Goal: Task Accomplishment & Management: Use online tool/utility

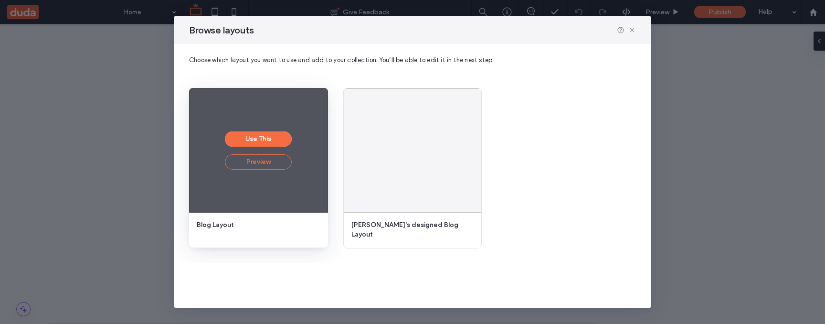
click at [266, 162] on button "Preview" at bounding box center [258, 161] width 67 height 15
click at [251, 163] on button "Preview" at bounding box center [258, 161] width 67 height 15
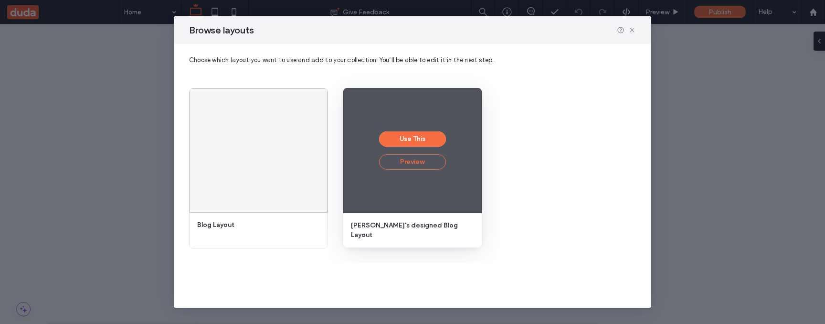
click at [405, 166] on button "Preview" at bounding box center [412, 161] width 67 height 15
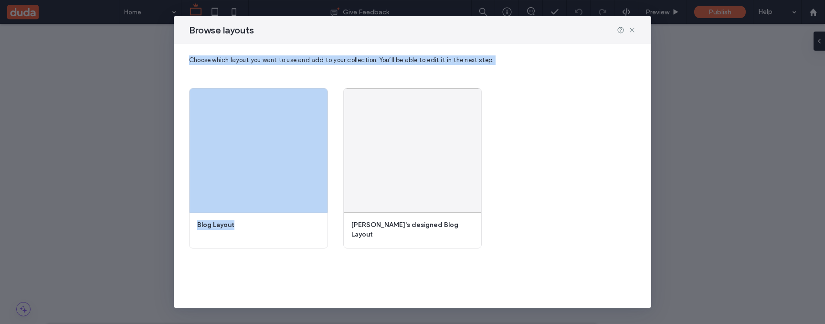
drag, startPoint x: 632, startPoint y: 31, endPoint x: 632, endPoint y: 85, distance: 54.9
click at [635, 74] on div "Browse layouts Choose which layout you want to use and add to your collection. …" at bounding box center [412, 161] width 477 height 291
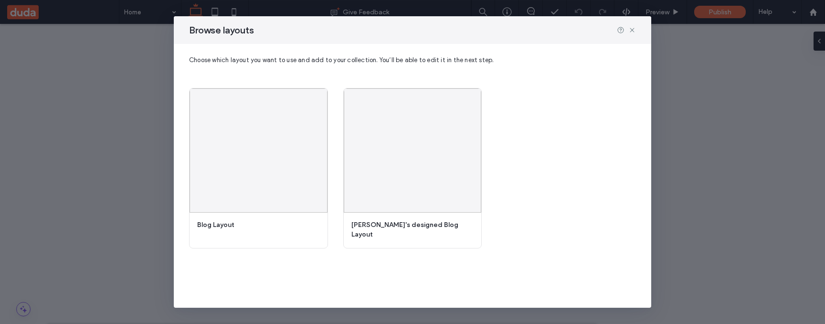
click at [616, 156] on div "Use This Preview Blog Layout Use This Preview Hila's designed Blog Layout" at bounding box center [412, 167] width 447 height 167
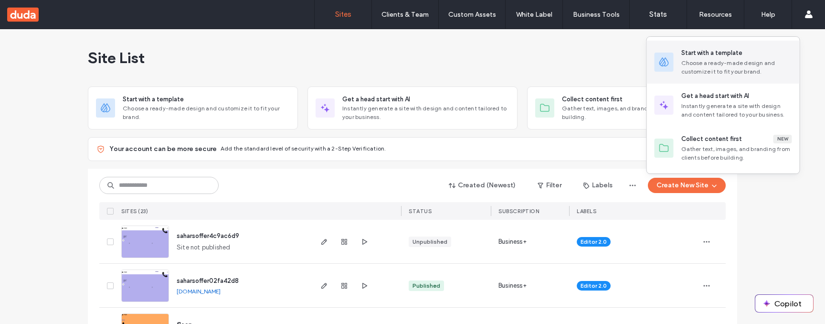
click at [712, 75] on div "Choose a ready-made design and customize it to fit your brand." at bounding box center [736, 67] width 111 height 17
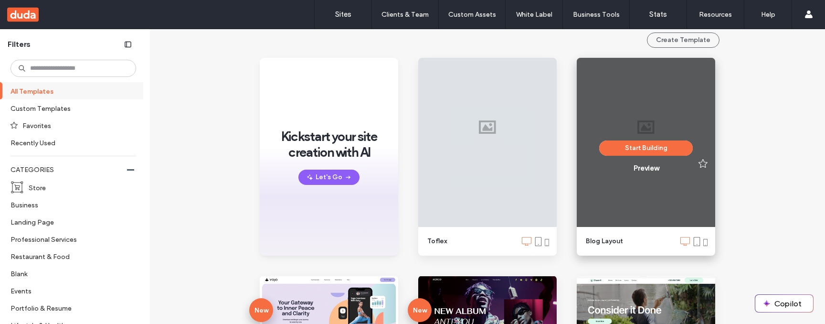
scroll to position [128, 0]
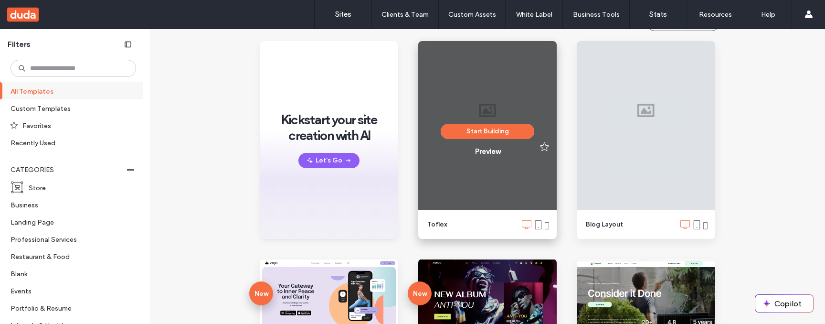
click at [482, 153] on div "Preview" at bounding box center [487, 151] width 25 height 9
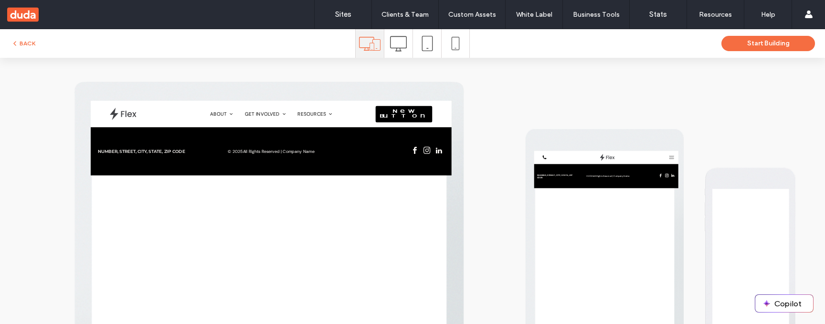
scroll to position [0, 0]
click at [397, 40] on icon at bounding box center [398, 43] width 17 height 17
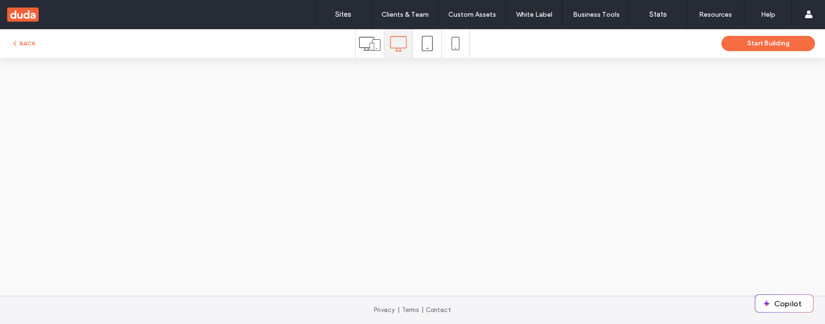
click at [432, 47] on use at bounding box center [426, 43] width 11 height 15
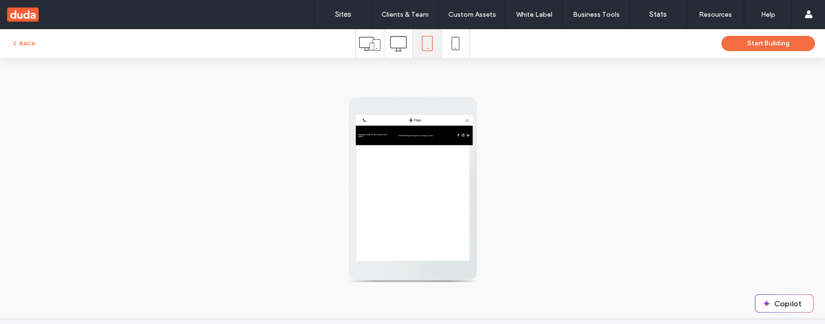
click at [452, 35] on span at bounding box center [455, 43] width 13 height 29
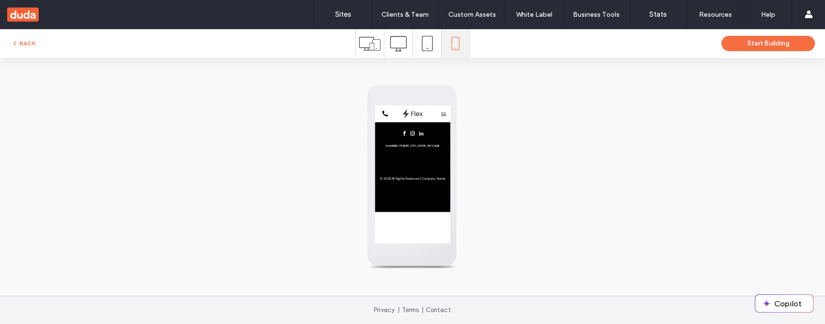
click at [426, 41] on icon at bounding box center [427, 43] width 15 height 15
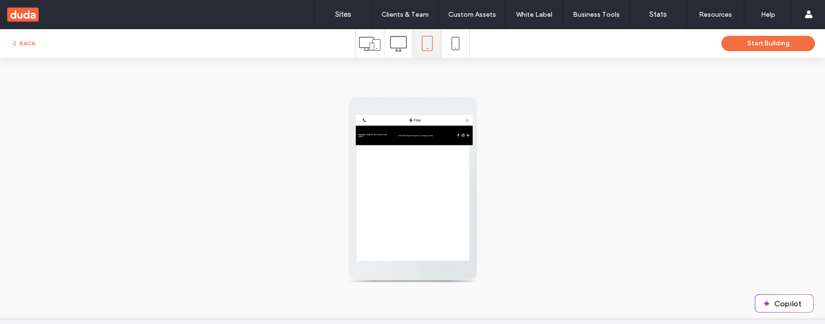
click at [395, 46] on icon at bounding box center [398, 43] width 17 height 17
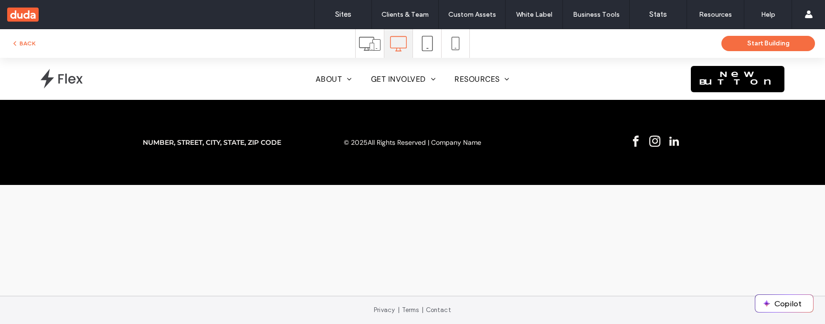
click at [367, 43] on icon at bounding box center [369, 43] width 21 height 21
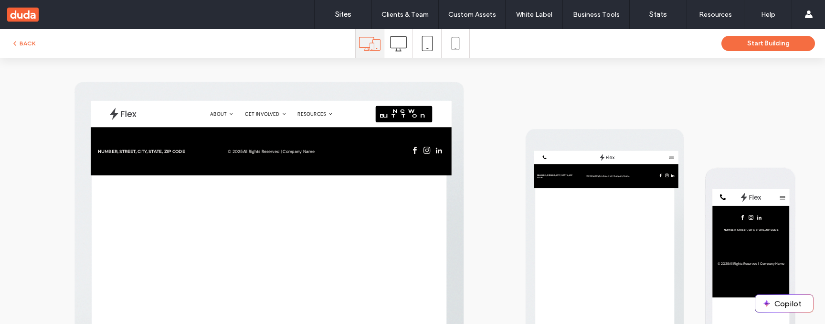
click at [391, 49] on icon at bounding box center [398, 43] width 17 height 17
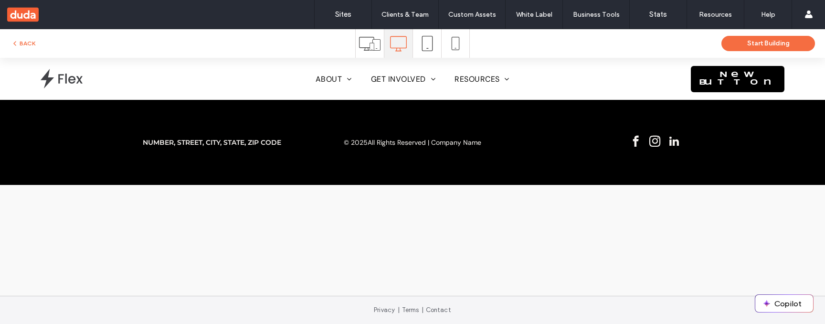
click at [429, 47] on icon at bounding box center [427, 43] width 15 height 15
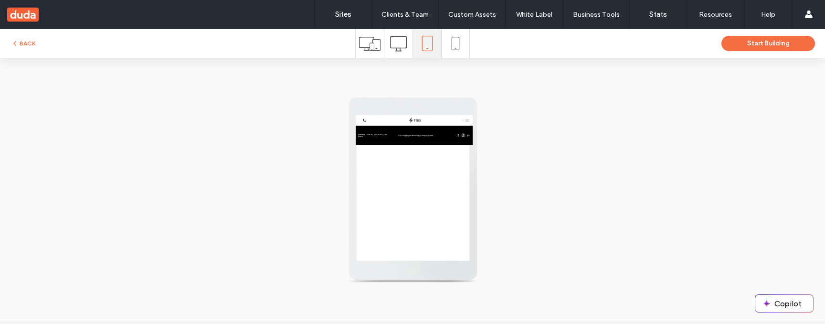
click at [456, 47] on icon at bounding box center [455, 43] width 13 height 13
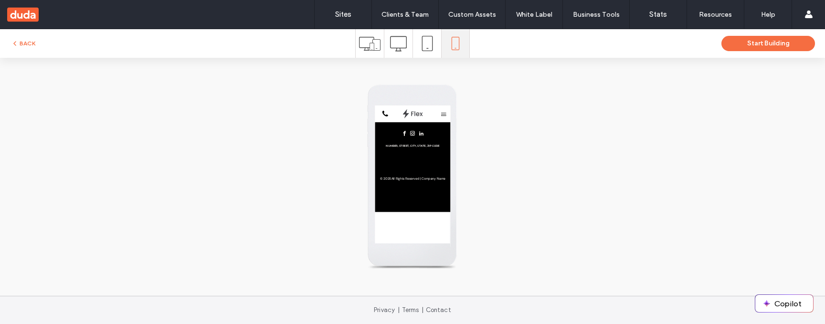
click at [425, 50] on icon at bounding box center [427, 43] width 15 height 15
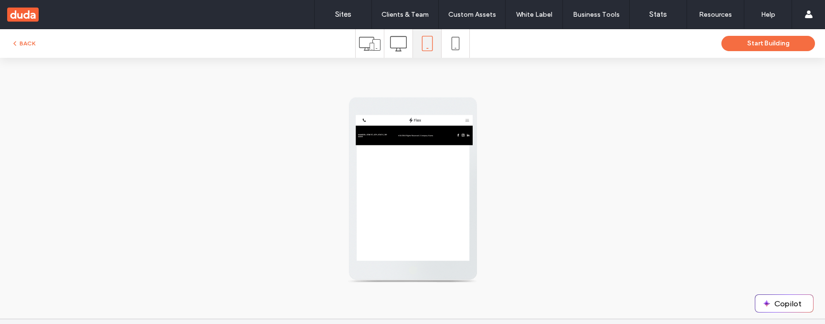
drag, startPoint x: 404, startPoint y: 47, endPoint x: 387, endPoint y: 53, distance: 18.0
click at [404, 47] on div at bounding box center [398, 43] width 28 height 29
drag, startPoint x: 388, startPoint y: 38, endPoint x: 389, endPoint y: 45, distance: 7.4
click at [390, 38] on icon at bounding box center [398, 43] width 17 height 17
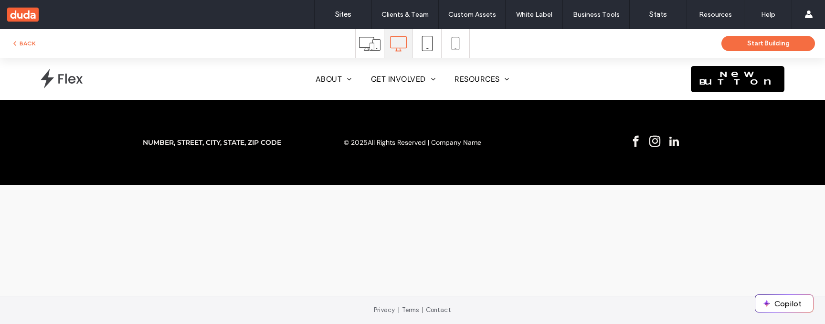
click at [371, 43] on icon at bounding box center [369, 43] width 21 height 21
